Goal: Task Accomplishment & Management: Complete application form

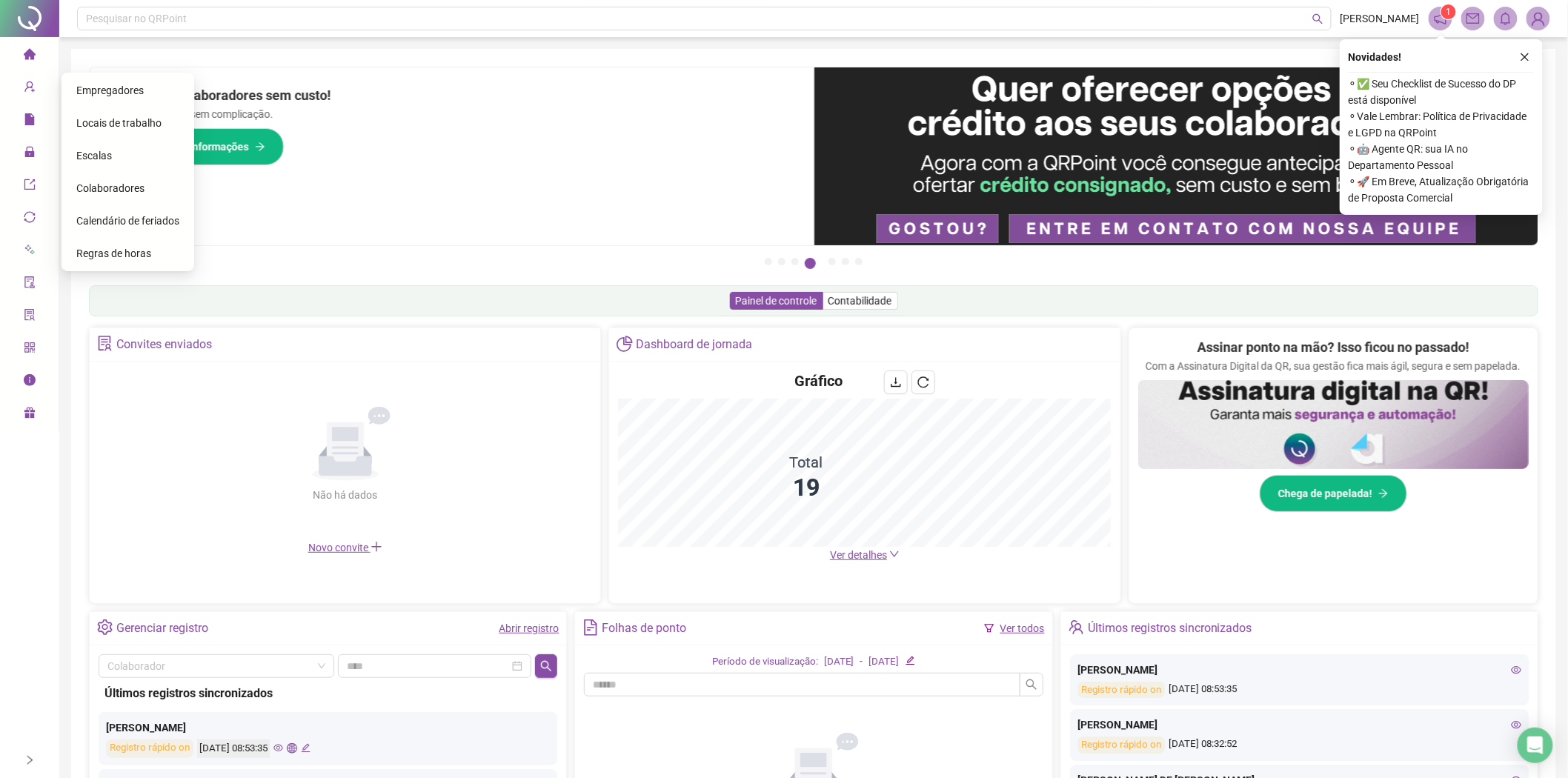
click at [127, 179] on div "Colaboradores" at bounding box center [127, 188] width 103 height 29
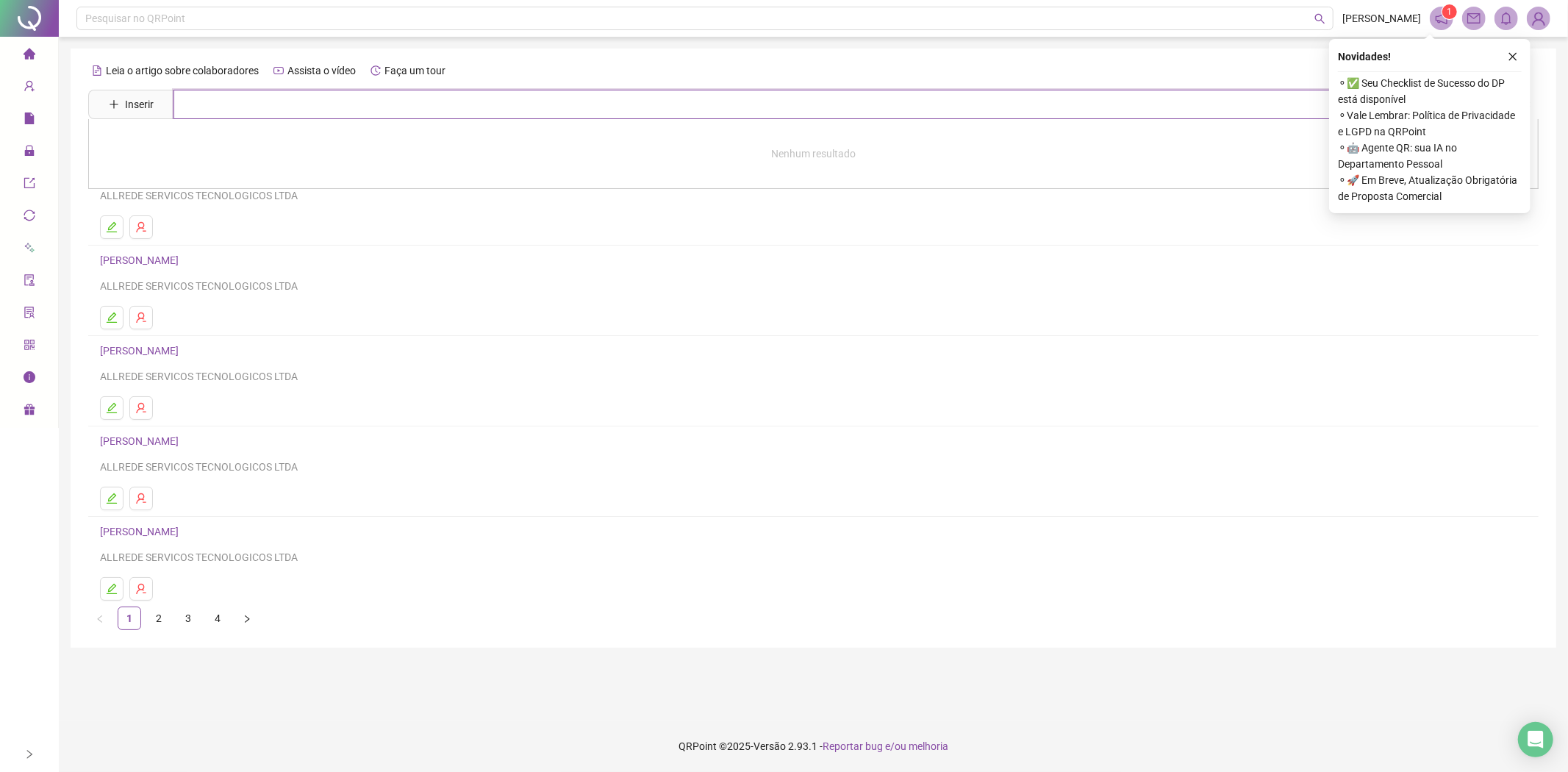
click at [314, 111] on input "text" at bounding box center [824, 104] width 1302 height 29
type input "*****"
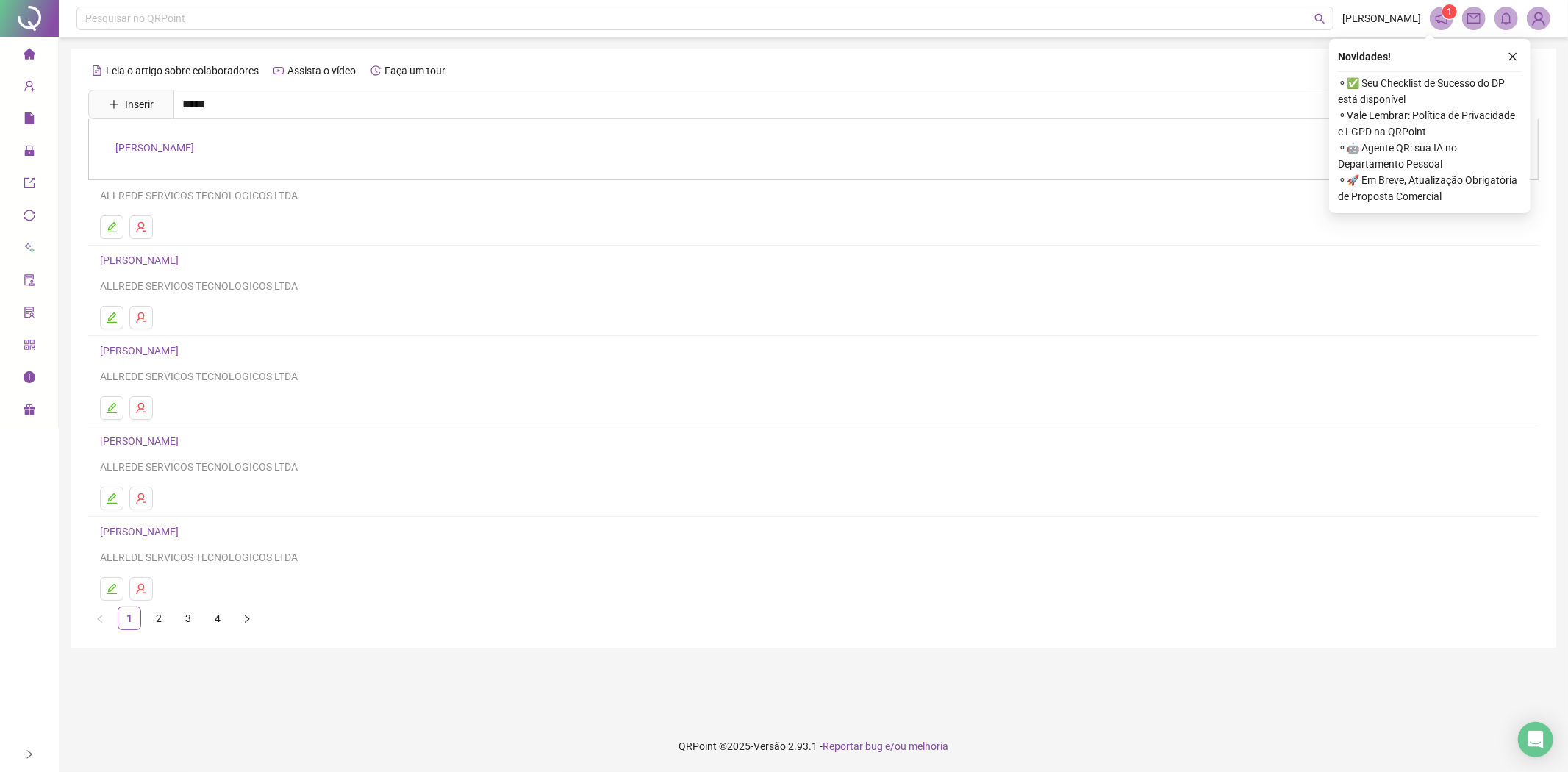
click at [194, 145] on link "[PERSON_NAME]" at bounding box center [154, 147] width 78 height 12
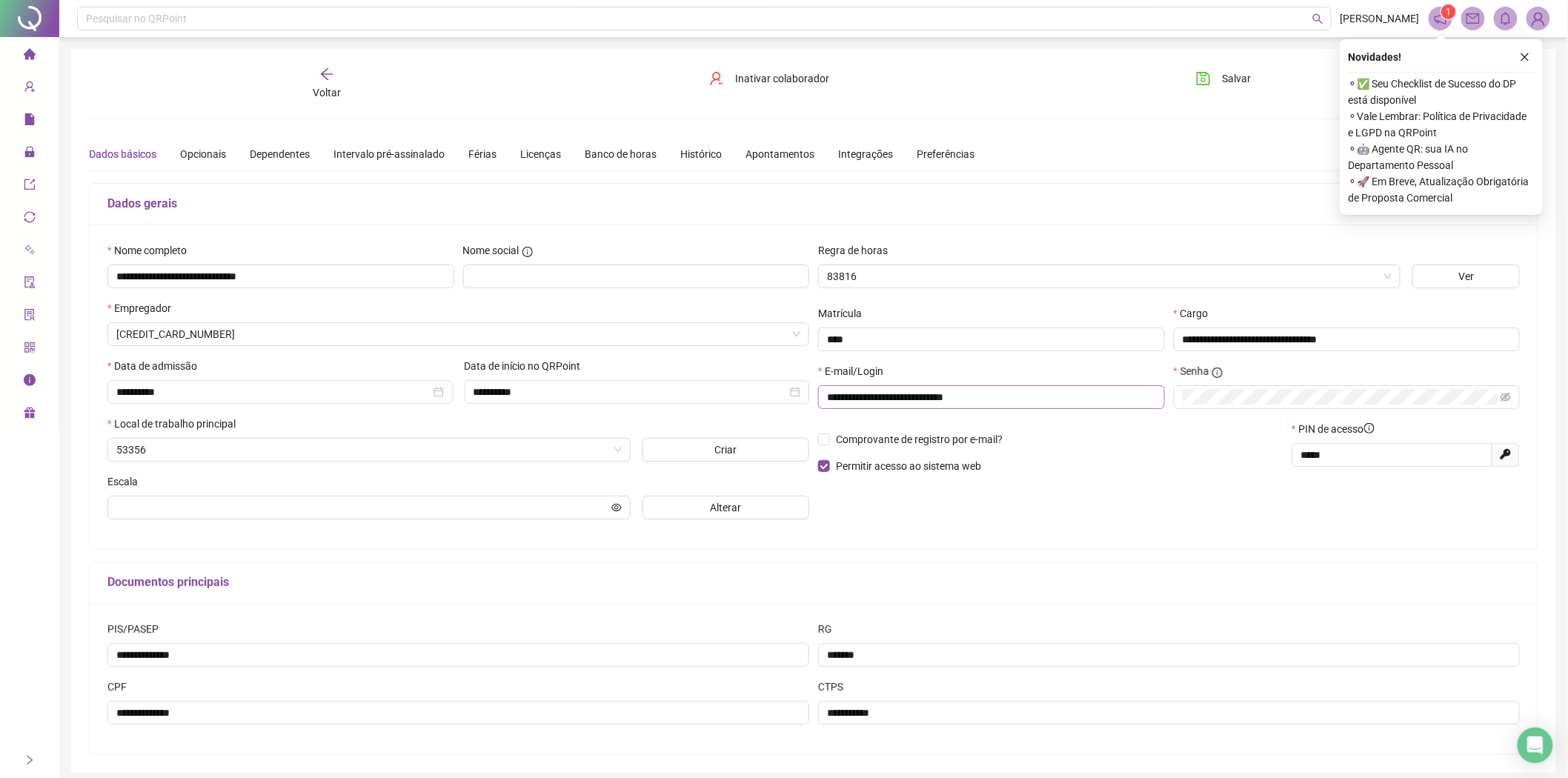
type input "**********"
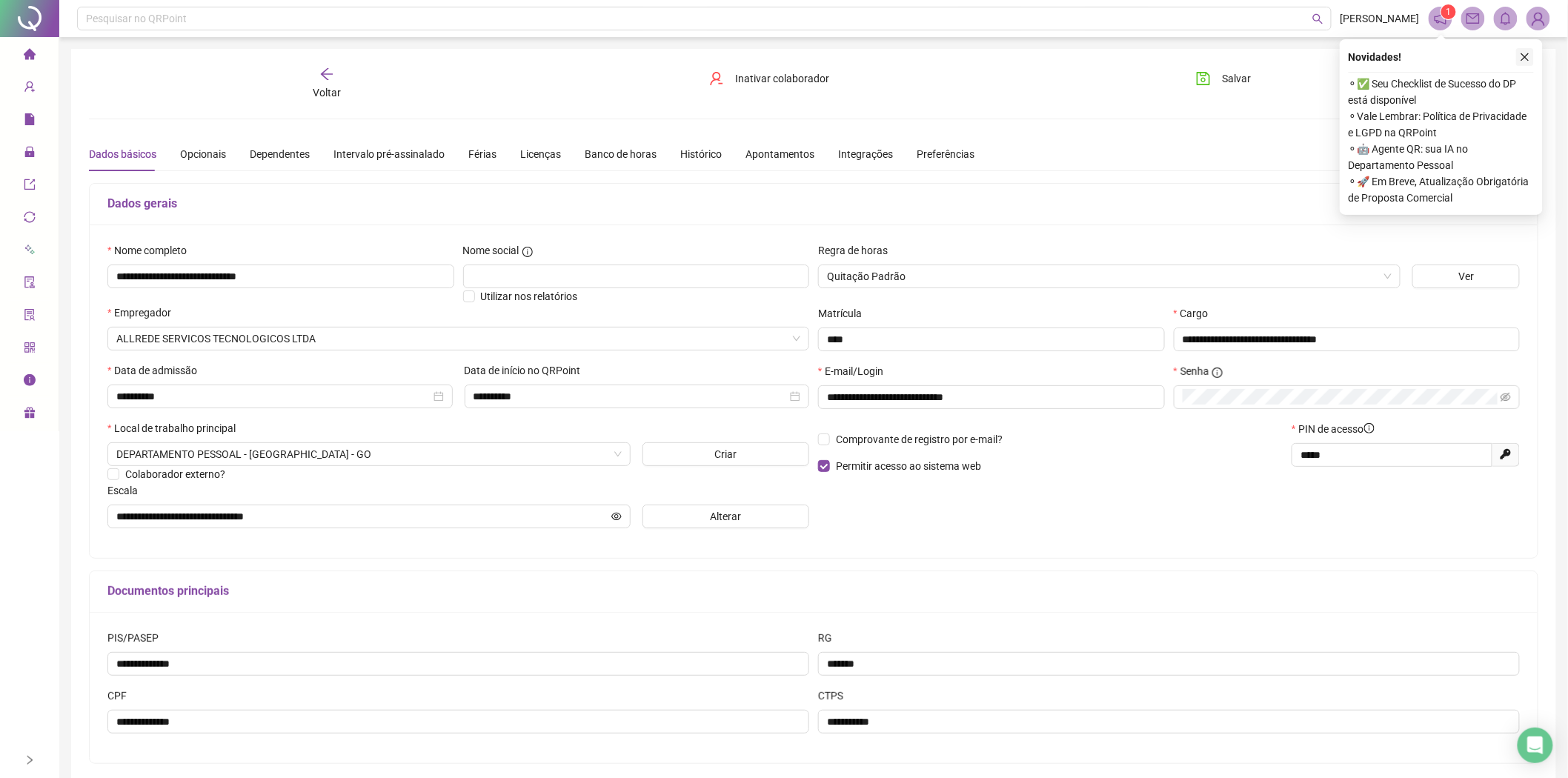
click at [1520, 62] on button "button" at bounding box center [1525, 57] width 18 height 18
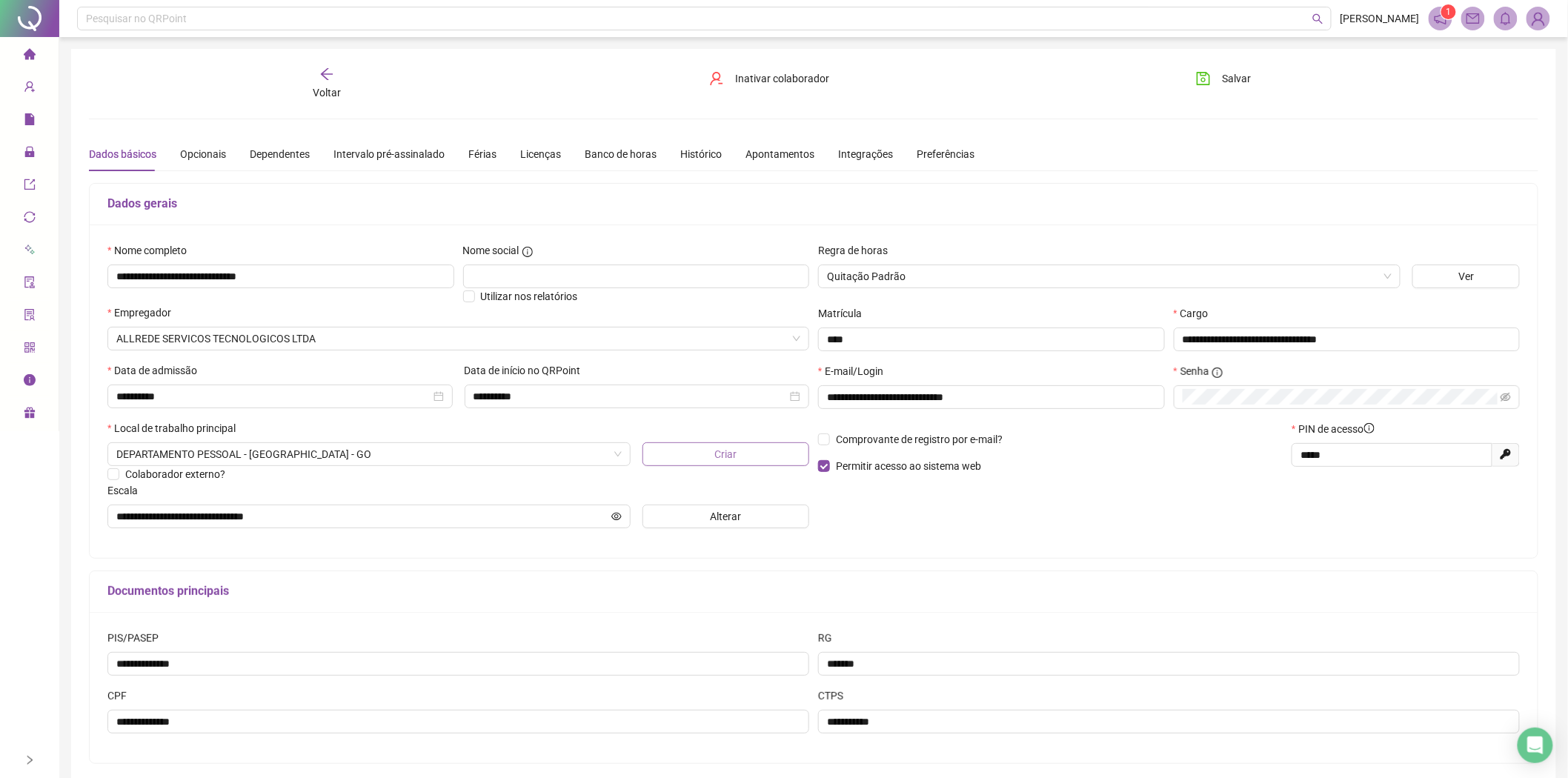
click at [727, 460] on span "Criar" at bounding box center [726, 454] width 22 height 16
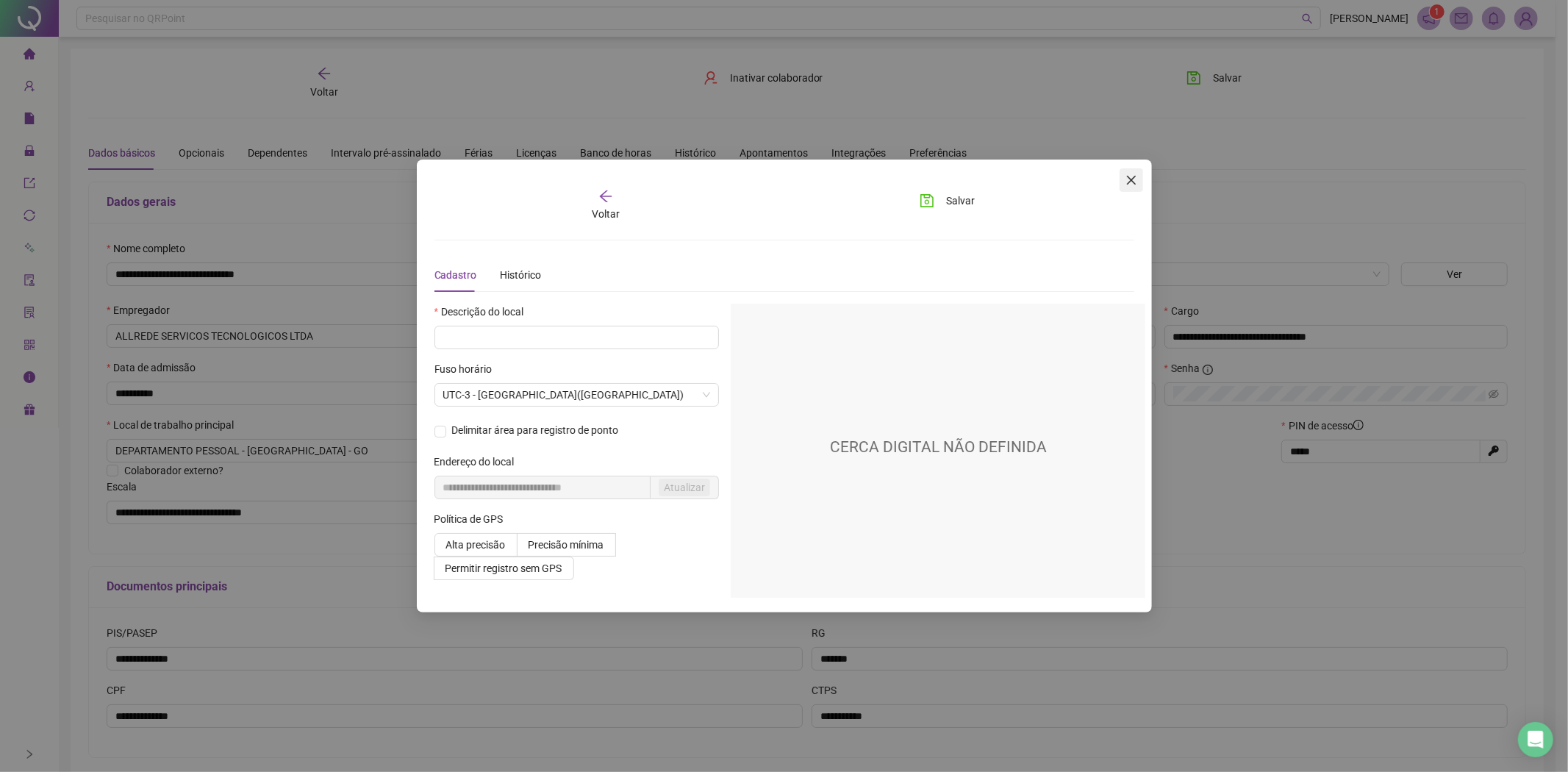
click at [1128, 180] on icon "close" at bounding box center [1132, 180] width 12 height 12
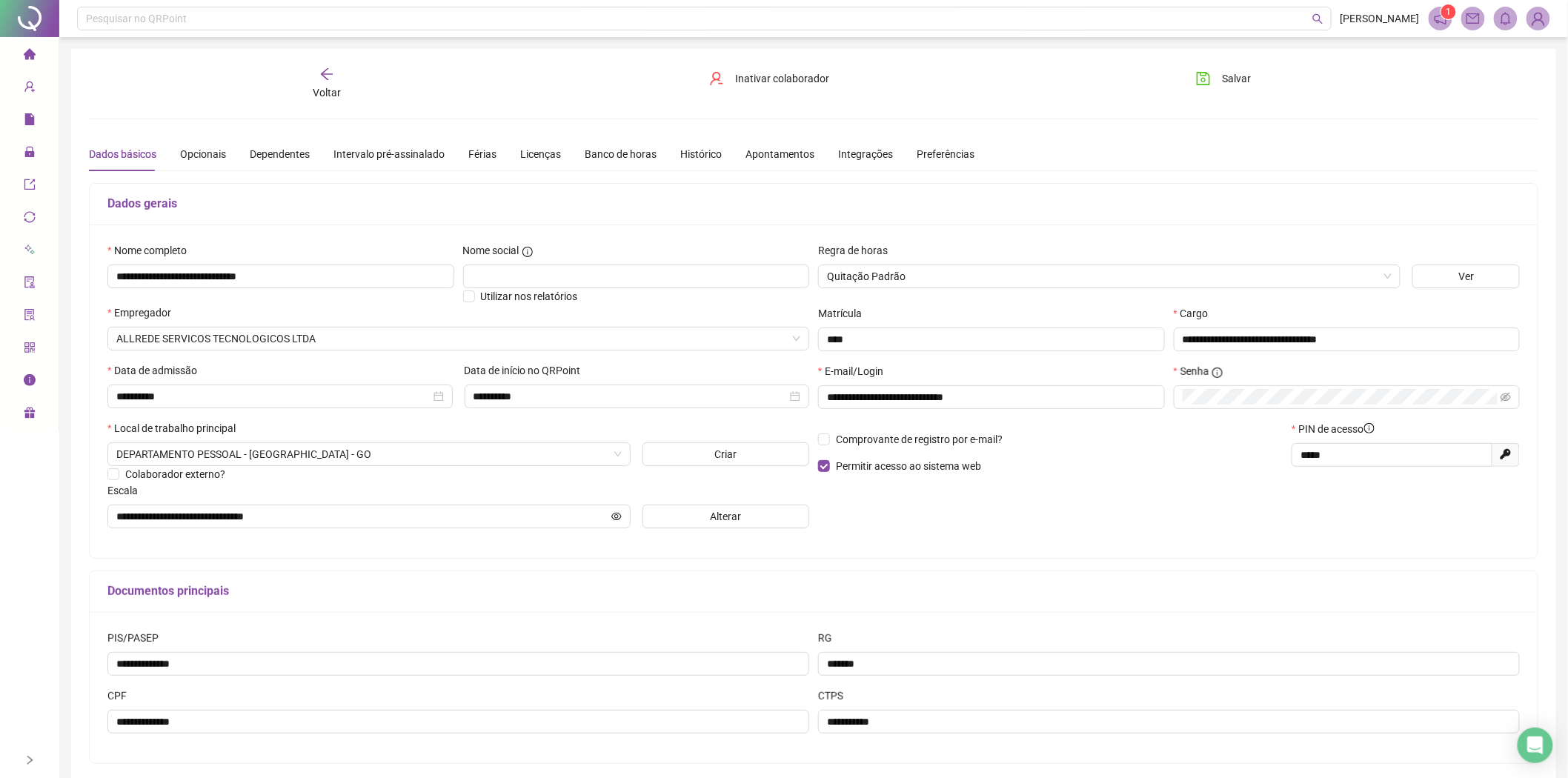
click at [754, 422] on div "Local de trabalho principal" at bounding box center [458, 431] width 702 height 22
click at [127, 122] on span "Locais de trabalho" at bounding box center [119, 123] width 85 height 12
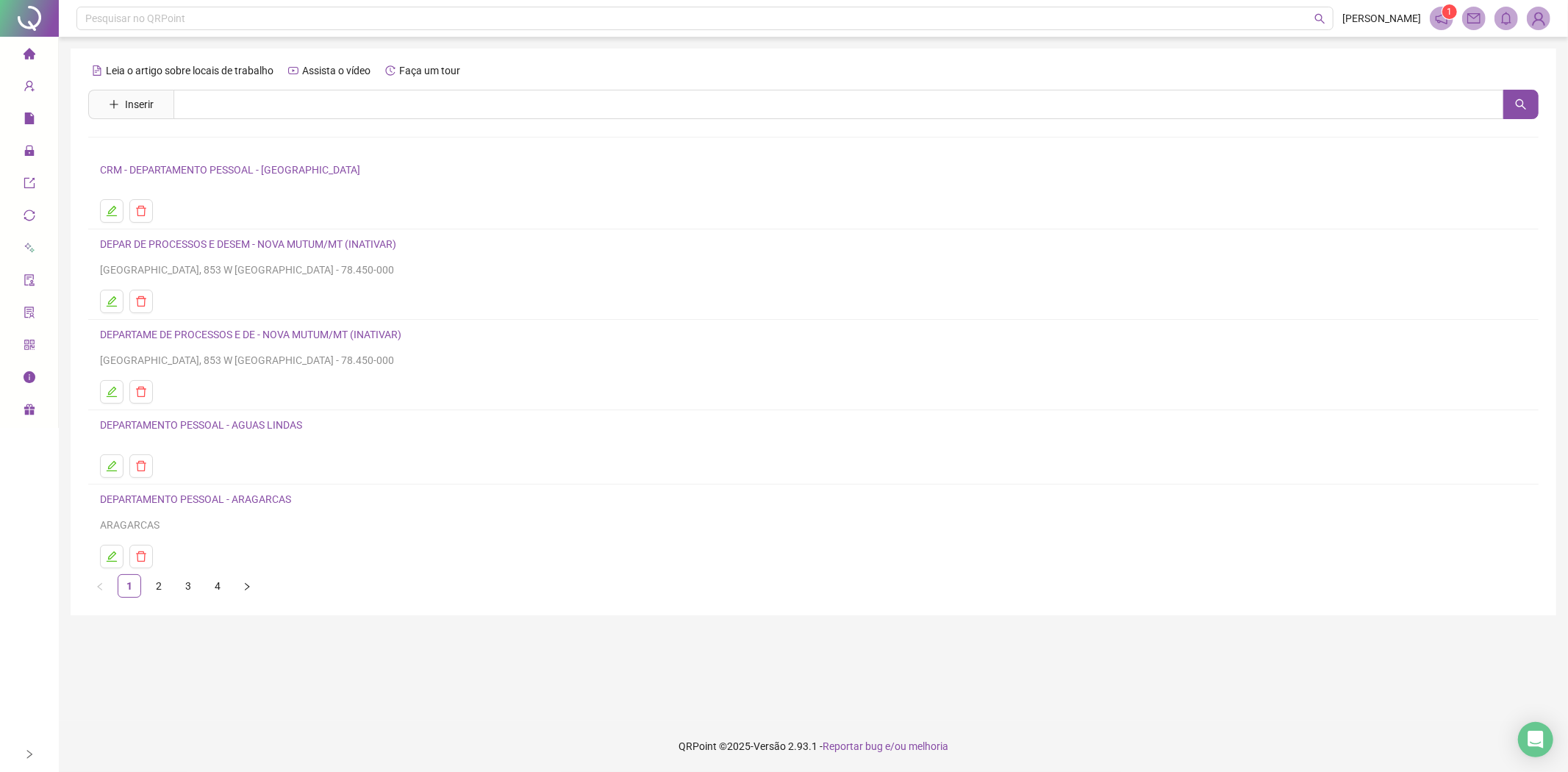
click at [291, 170] on link "CRM - DEPARTAMENTO PESSOAL - [GEOGRAPHIC_DATA]" at bounding box center [229, 169] width 260 height 12
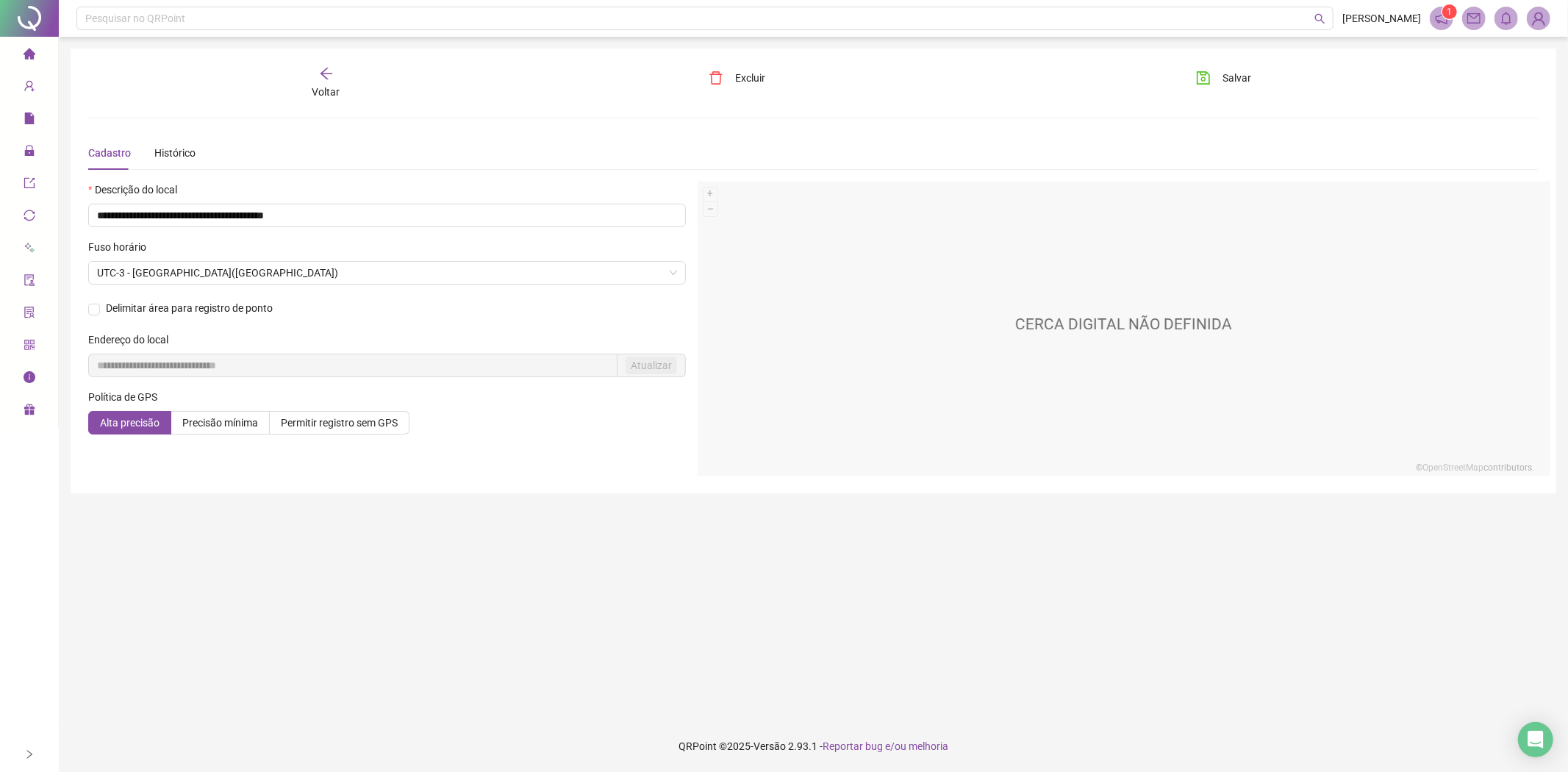
click at [324, 72] on icon "arrow-left" at bounding box center [327, 74] width 15 height 15
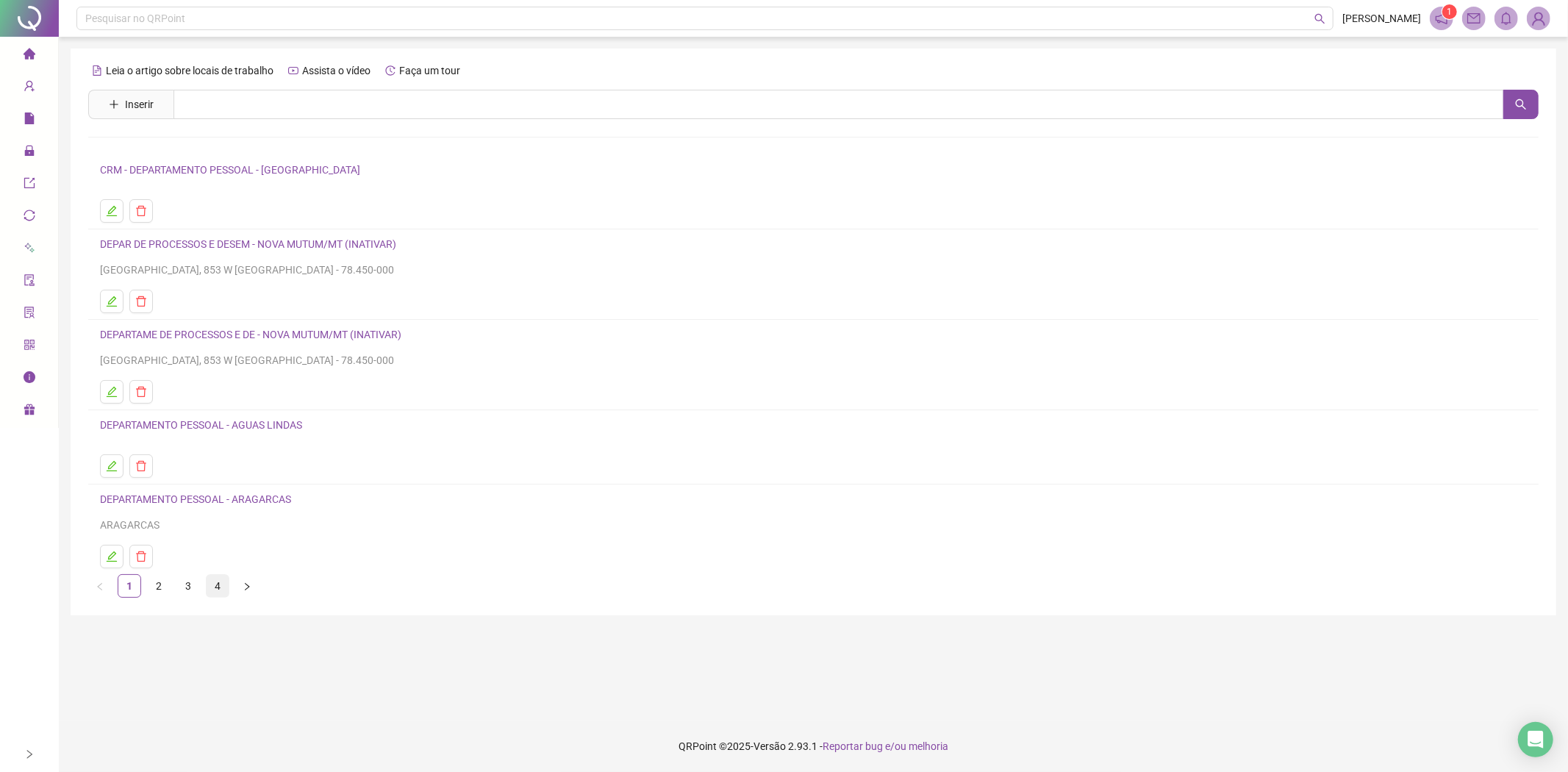
click at [218, 583] on link "4" at bounding box center [217, 586] width 22 height 22
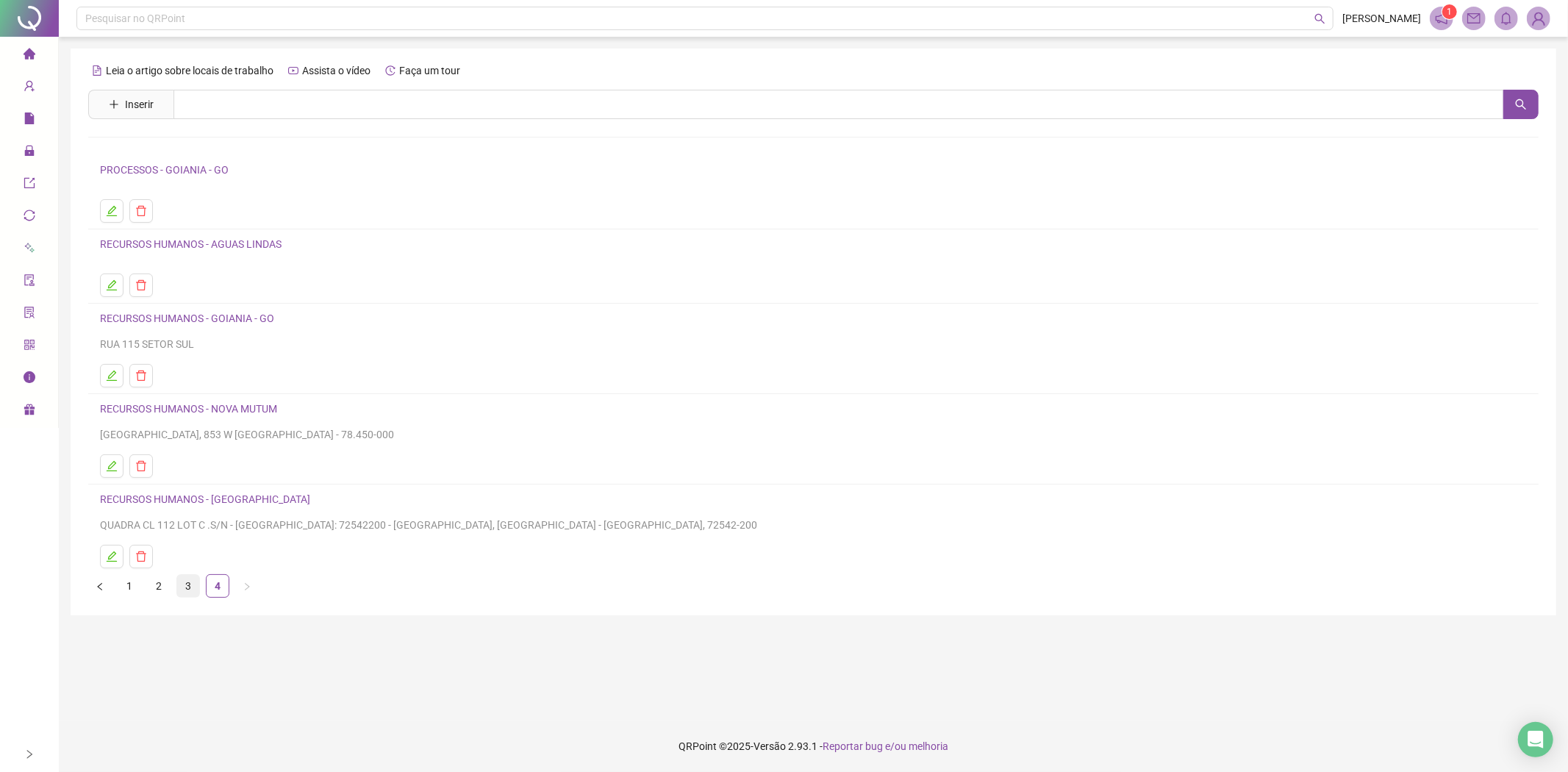
click at [184, 586] on link "3" at bounding box center [188, 586] width 22 height 22
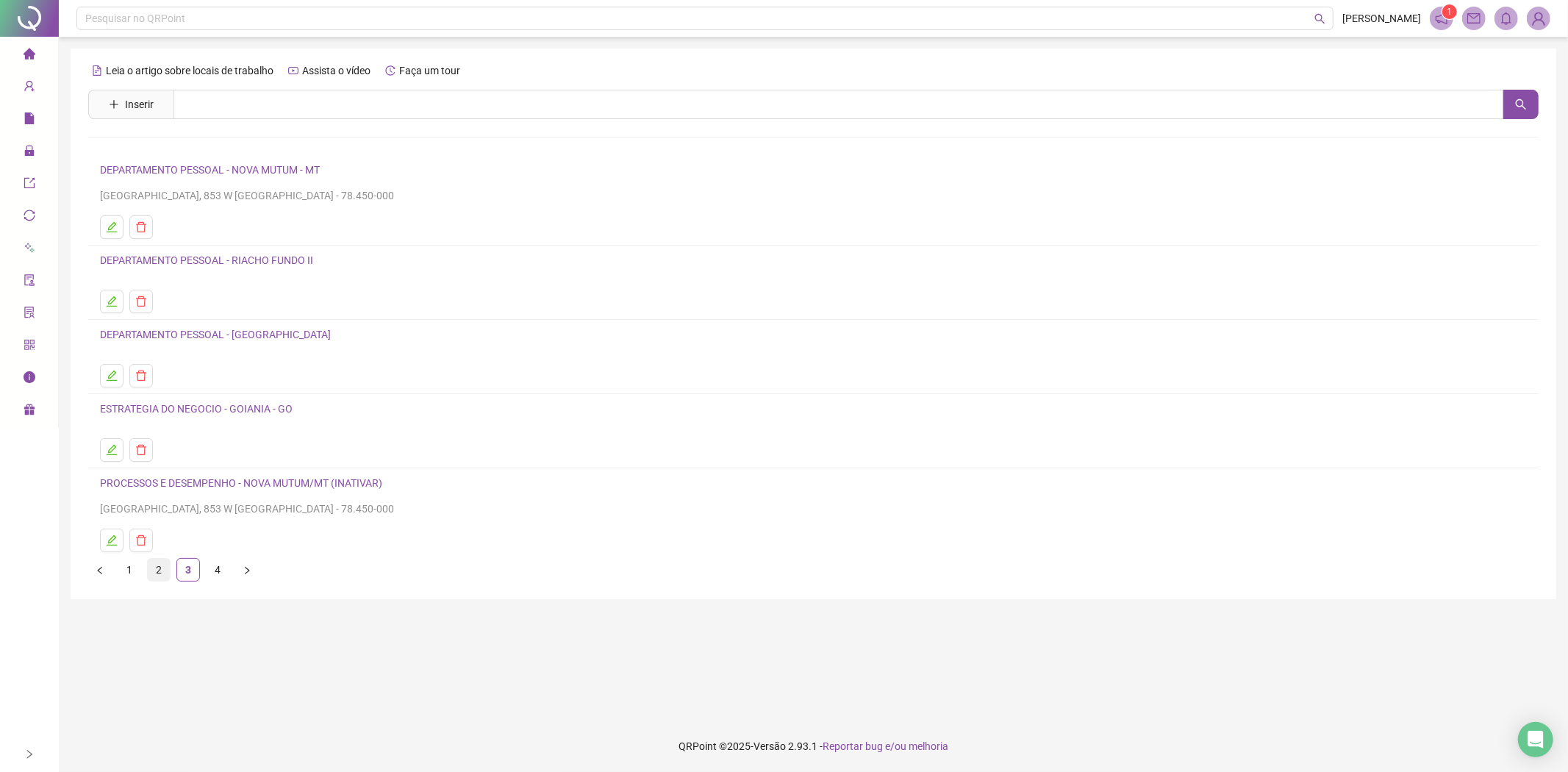
click at [158, 570] on link "2" at bounding box center [159, 570] width 22 height 22
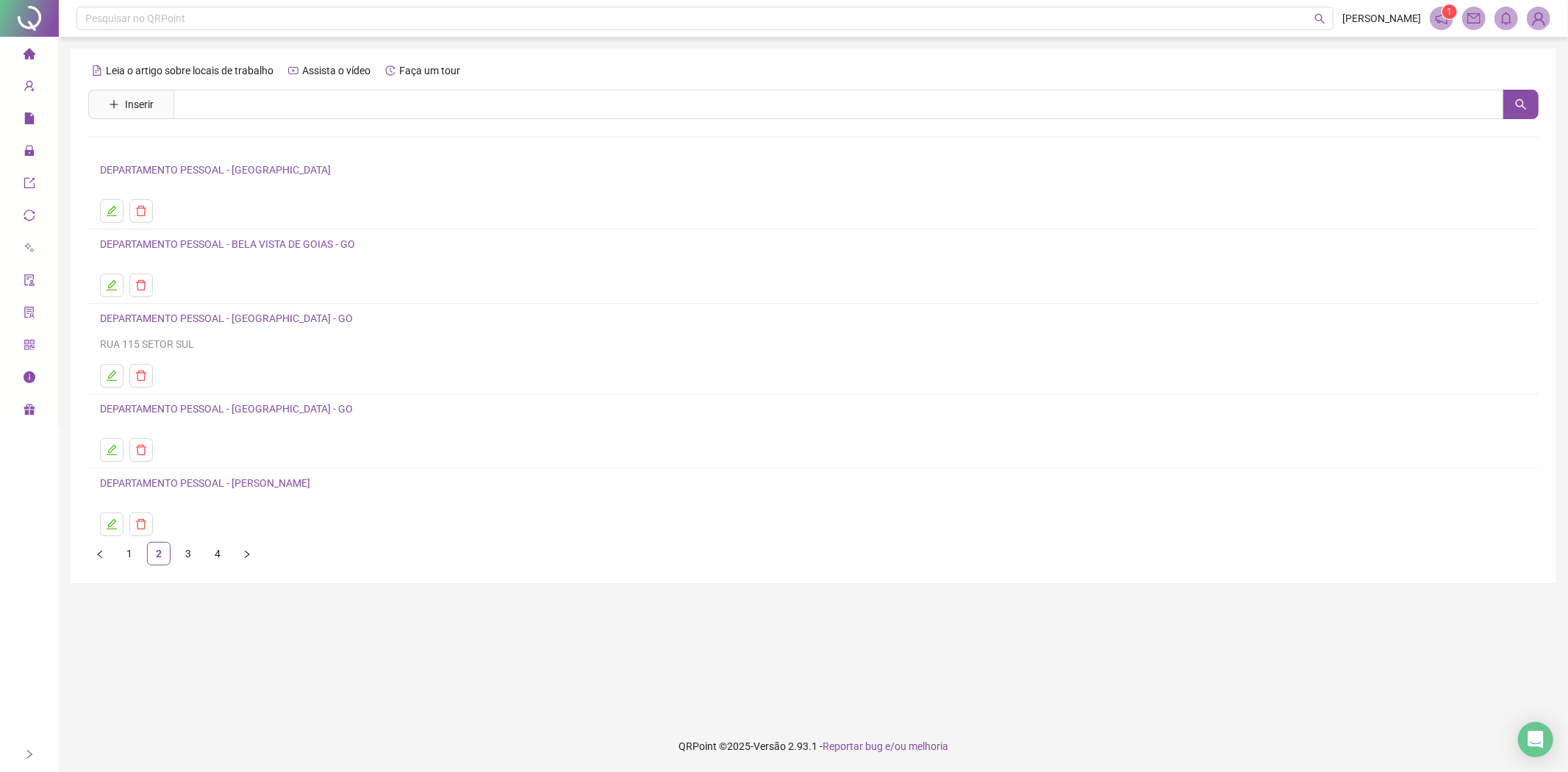
click at [851, 642] on main "Leia o artigo sobre locais de trabalho Assista o vídeo Faça um tour Inserir Nen…" at bounding box center [813, 378] width 1486 height 660
